Goal: Transaction & Acquisition: Download file/media

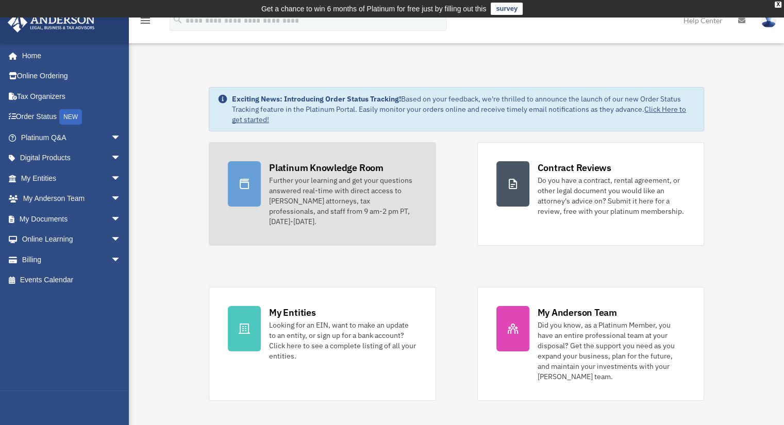
click at [320, 191] on div "Further your learning and get your questions answered real-time with direct acc…" at bounding box center [342, 201] width 147 height 52
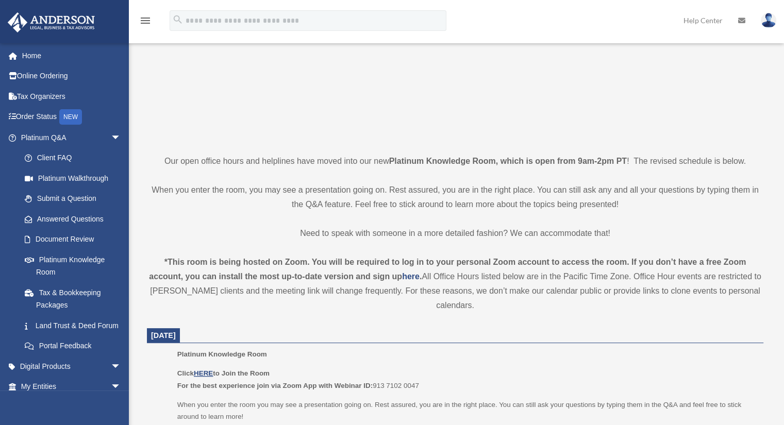
scroll to position [155, 0]
click at [204, 368] on u "HERE" at bounding box center [203, 372] width 19 height 8
click at [82, 219] on link "Answered Questions" at bounding box center [75, 219] width 122 height 21
click at [88, 223] on link "Answered Questions" at bounding box center [75, 219] width 122 height 21
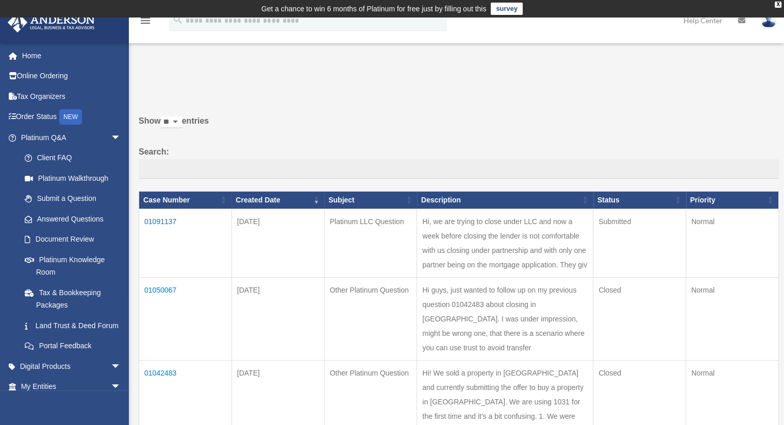
click at [170, 220] on td "01091137" at bounding box center [185, 243] width 93 height 69
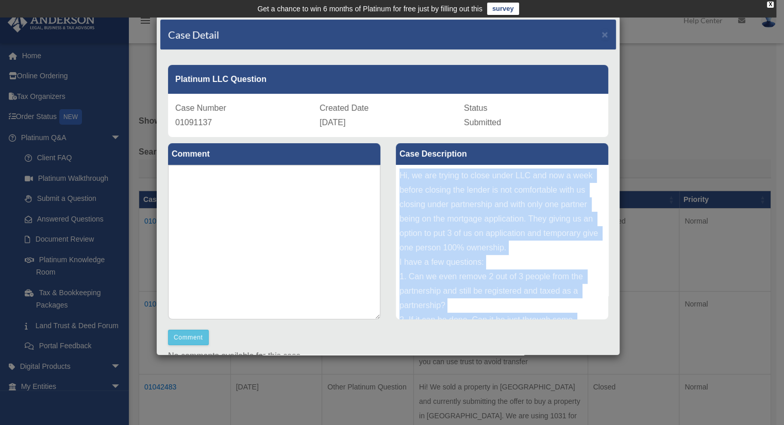
drag, startPoint x: 427, startPoint y: 284, endPoint x: 397, endPoint y: 181, distance: 107.3
click at [397, 181] on div "Hi, we are trying to close under LLC and now a week before closing the lender i…" at bounding box center [502, 242] width 212 height 155
copy div "Hi, we are trying to close under LLC and now a week before closing the lender i…"
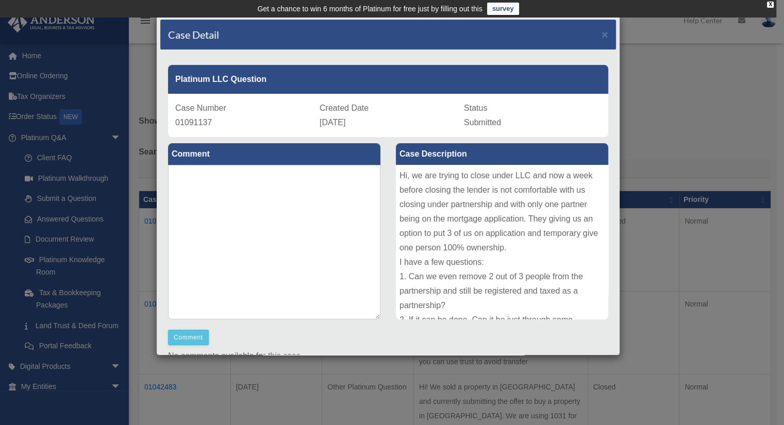
click at [591, 349] on p "No comments available for this case." at bounding box center [388, 356] width 440 height 14
click at [601, 35] on span "×" at bounding box center [604, 34] width 7 height 12
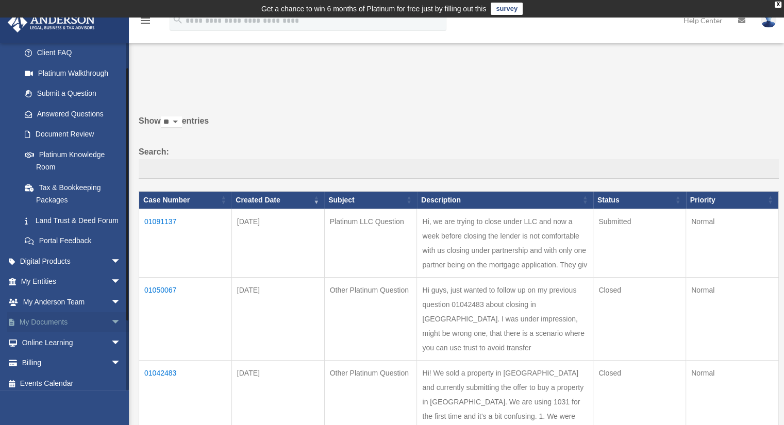
scroll to position [123, 0]
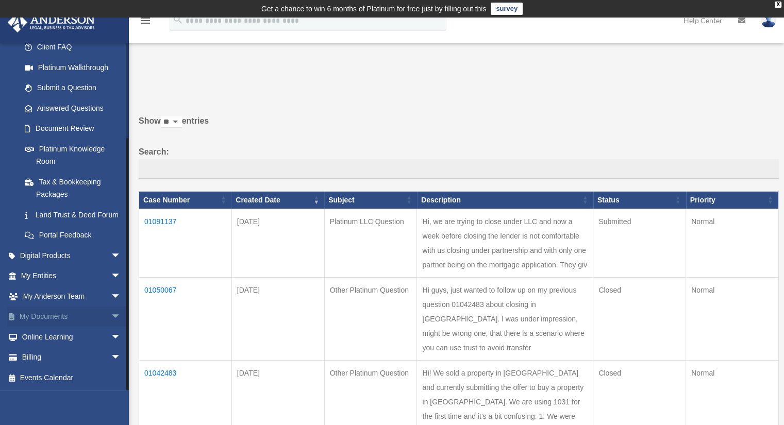
click at [90, 319] on link "My Documents arrow_drop_down" at bounding box center [71, 317] width 129 height 21
click at [111, 317] on span "arrow_drop_down" at bounding box center [121, 317] width 21 height 21
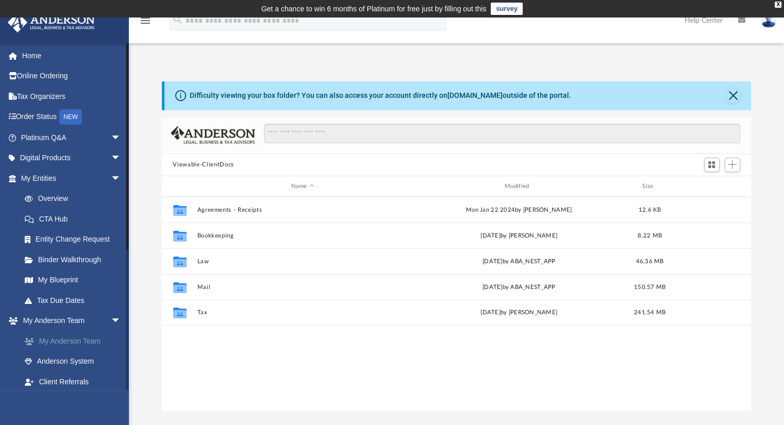
scroll to position [226, 581]
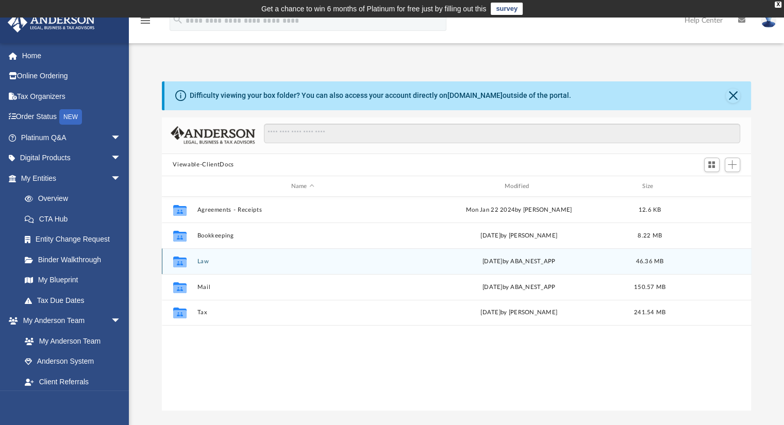
click at [204, 261] on button "Law" at bounding box center [302, 261] width 211 height 7
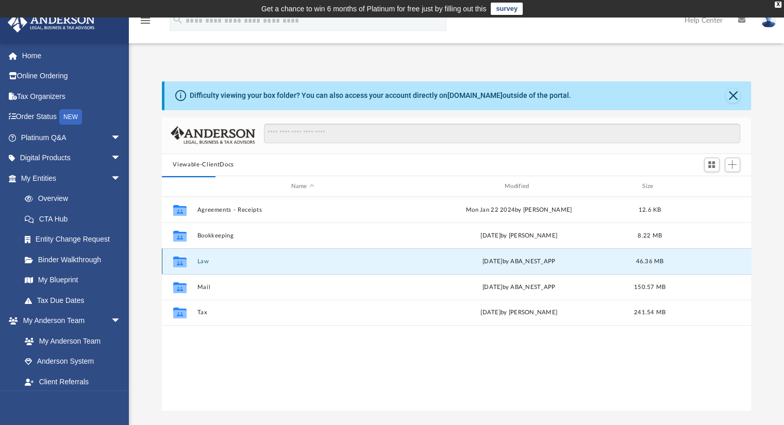
click at [197, 260] on button "Law" at bounding box center [302, 261] width 211 height 7
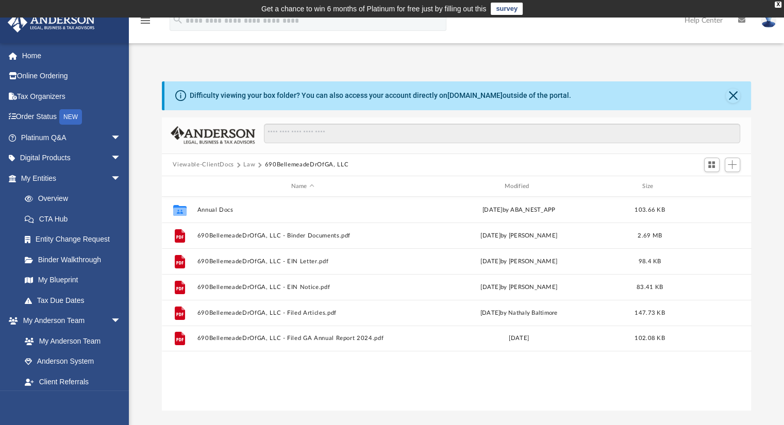
click at [249, 163] on button "Law" at bounding box center [249, 164] width 12 height 9
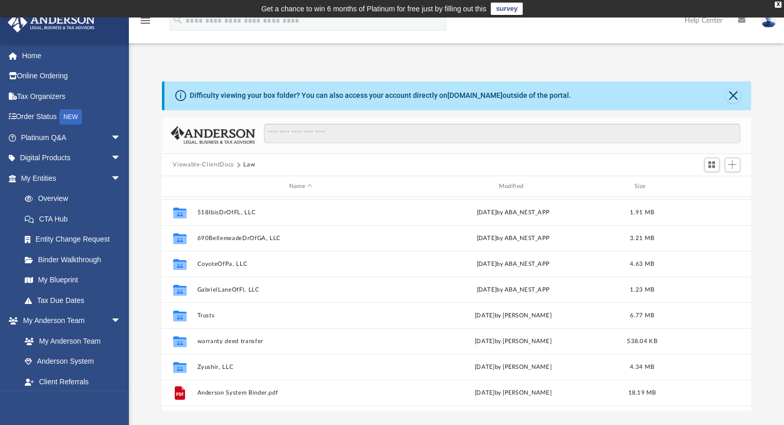
scroll to position [0, 0]
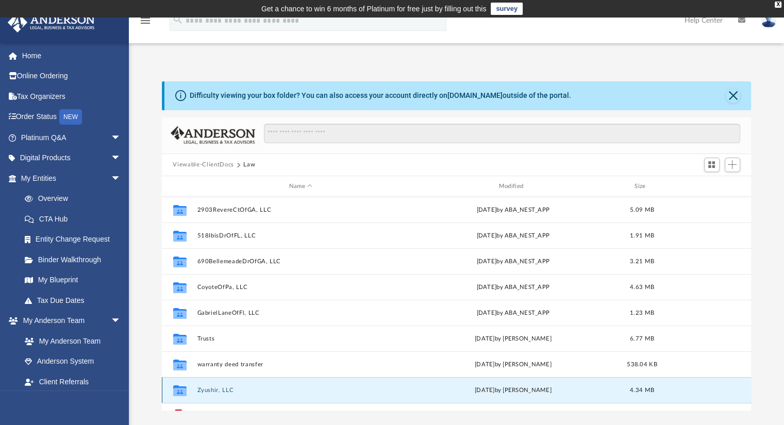
click at [201, 390] on button "Zyushir, LLC" at bounding box center [301, 390] width 208 height 7
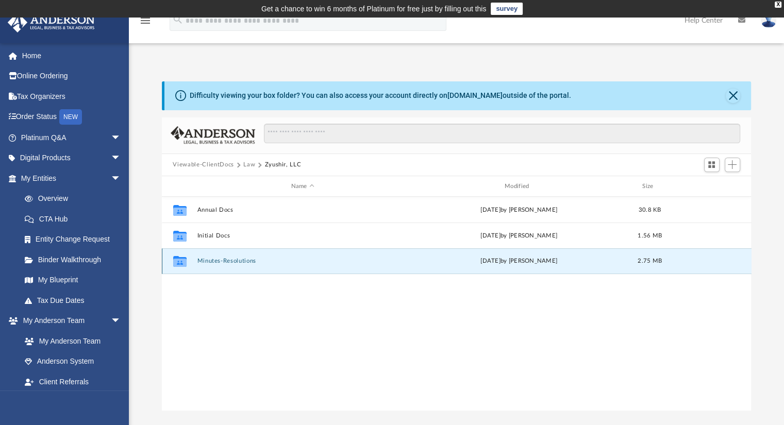
click at [210, 262] on button "Minutes-Resolutions" at bounding box center [302, 261] width 211 height 7
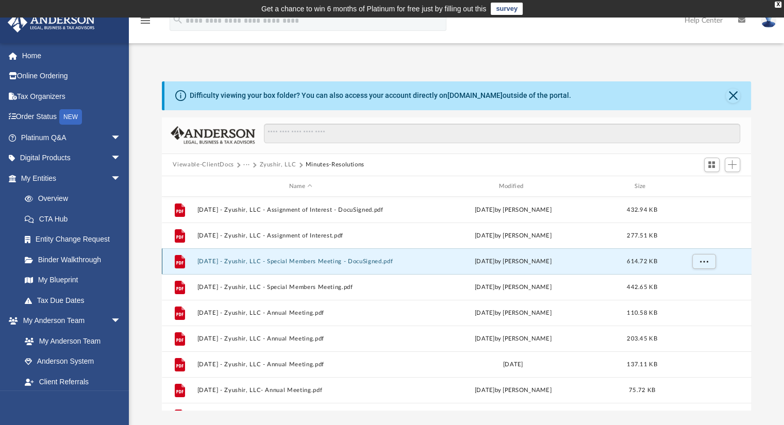
click at [349, 264] on button "[DATE] - Zyushir, LLC - Special Members Meeting - DocuSigned.pdf" at bounding box center [301, 261] width 208 height 7
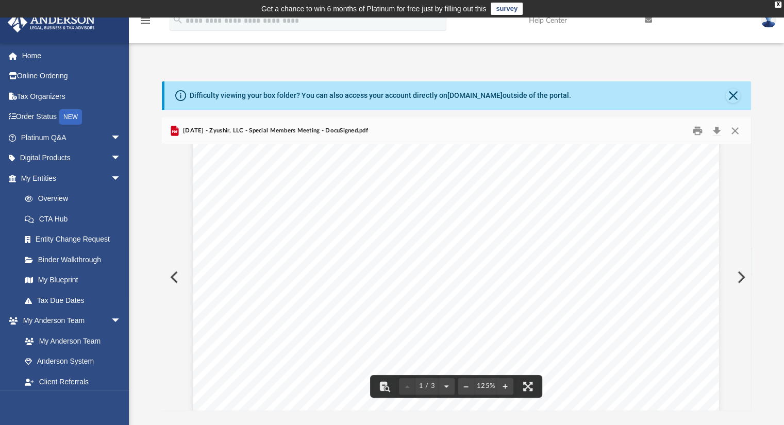
scroll to position [155, 0]
drag, startPoint x: 300, startPoint y: 319, endPoint x: 438, endPoint y: 317, distance: 138.1
click at [438, 317] on span "Company, also presented a report of the finances of the Limited Liability Compa…" at bounding box center [413, 317] width 317 height 9
drag, startPoint x: 327, startPoint y: 345, endPoint x: 416, endPoint y: 343, distance: 88.6
click at [416, 343] on span "The Chairman then called for any new business." at bounding box center [377, 343] width 182 height 9
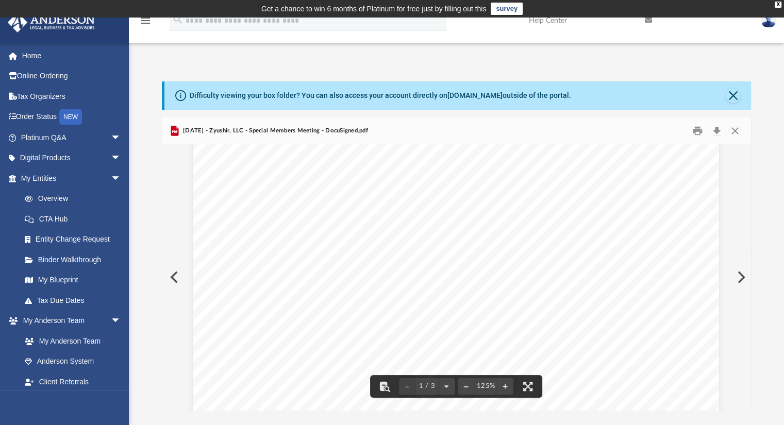
scroll to position [52, 0]
click at [715, 131] on button "Download" at bounding box center [716, 131] width 19 height 16
drag, startPoint x: 283, startPoint y: 205, endPoint x: 284, endPoint y: 186, distance: 18.6
click at [717, 130] on button "Download" at bounding box center [716, 131] width 19 height 16
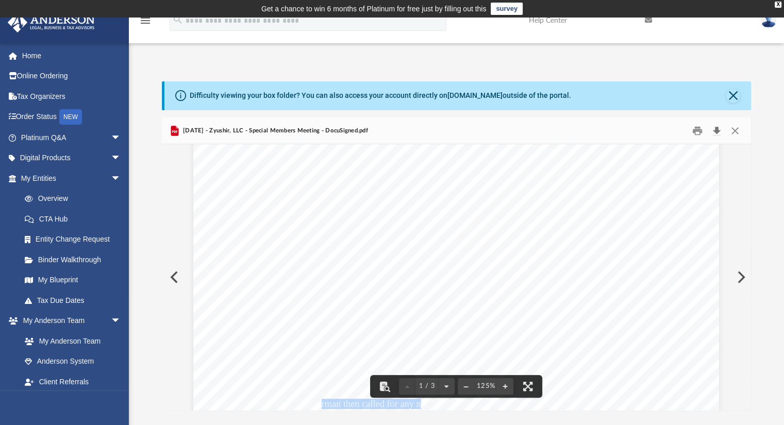
scroll to position [103, 0]
